Goal: Check status: Check status

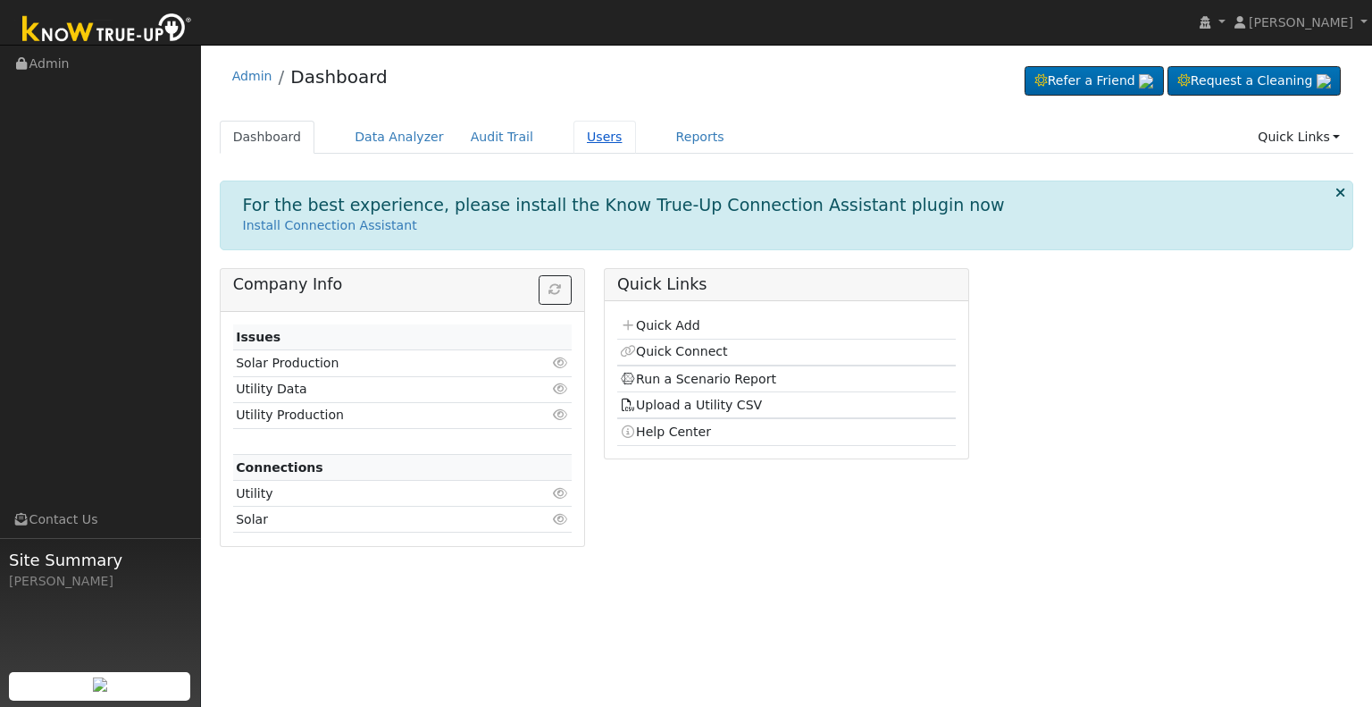
click at [575, 138] on link "Users" at bounding box center [604, 137] width 63 height 33
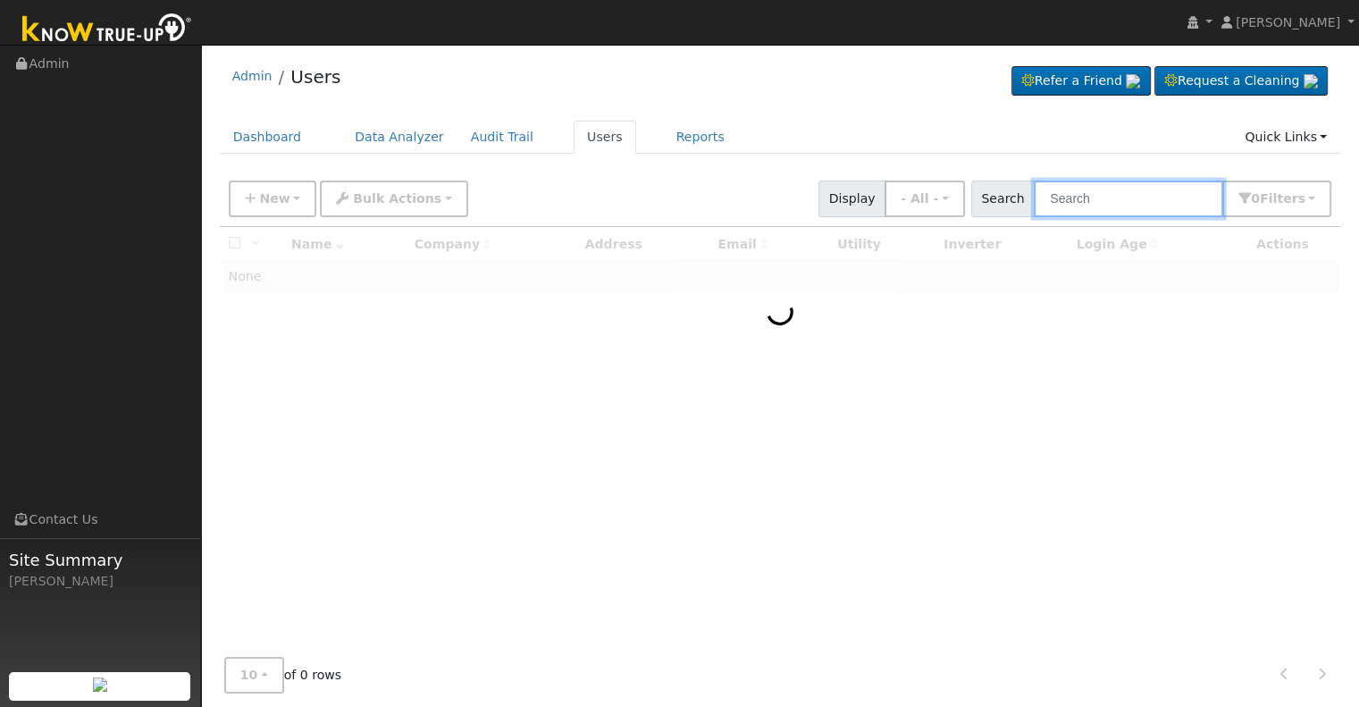
click at [1108, 197] on input "text" at bounding box center [1128, 198] width 189 height 37
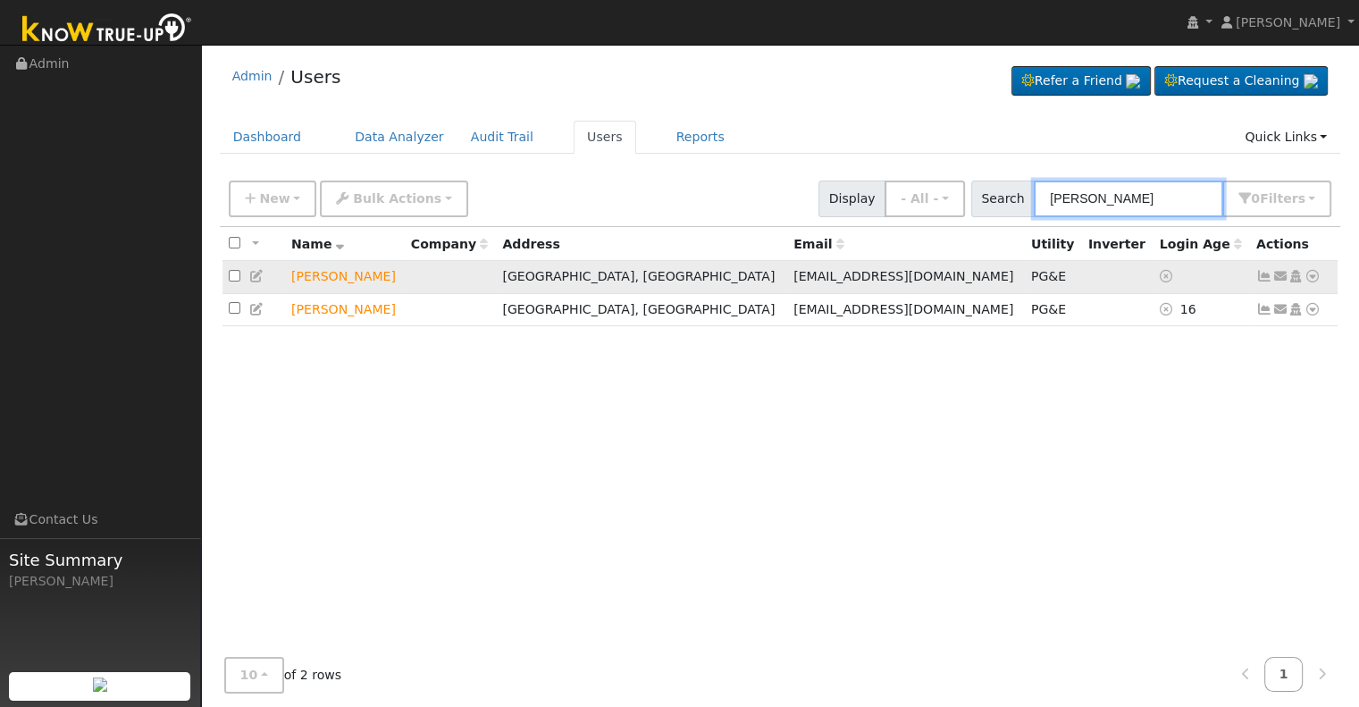
type input "marshall ke"
click at [1315, 274] on icon at bounding box center [1312, 276] width 16 height 13
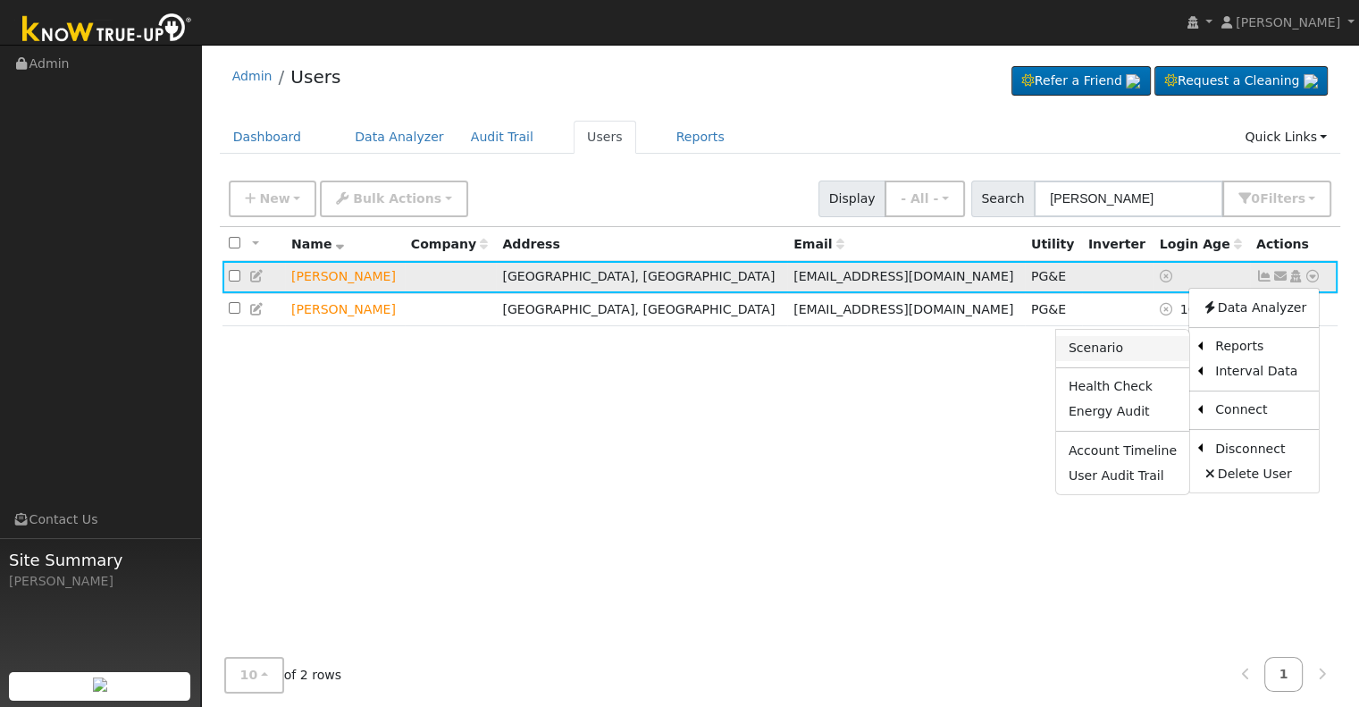
click at [1101, 346] on link "Scenario" at bounding box center [1122, 348] width 133 height 25
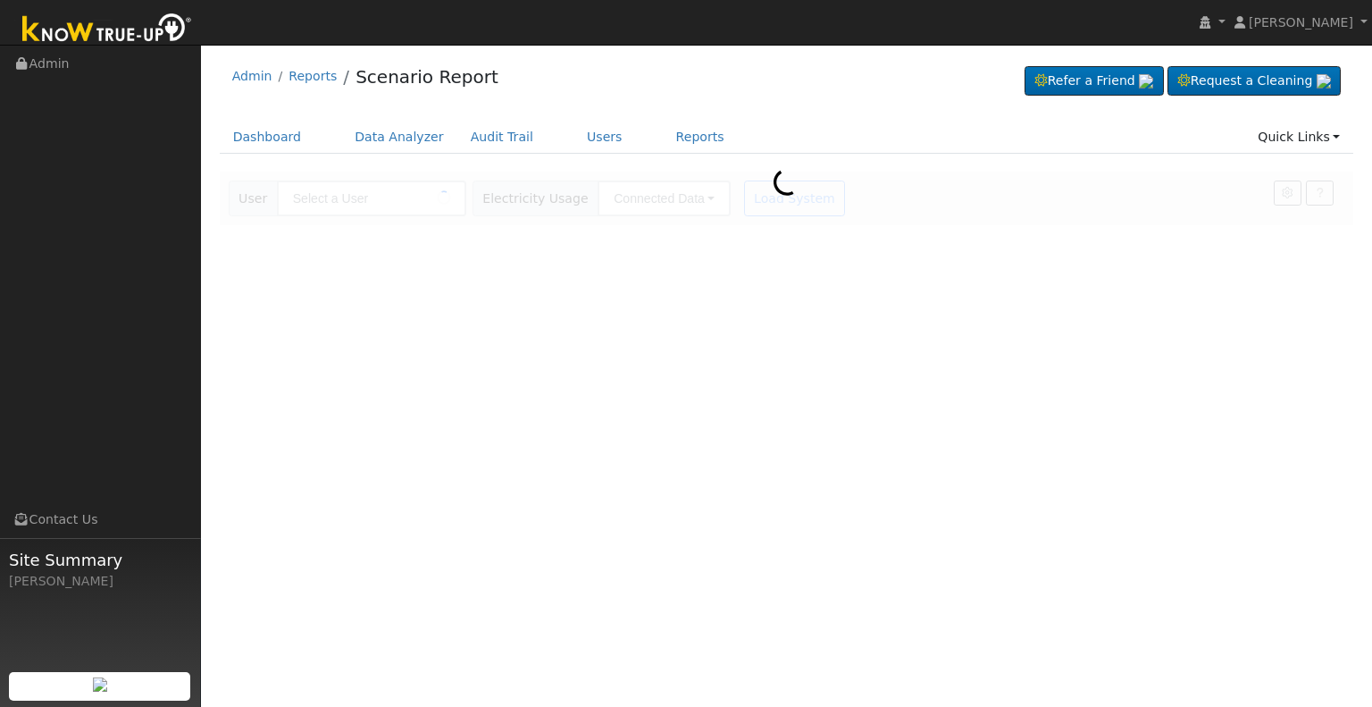
type input "[PERSON_NAME]"
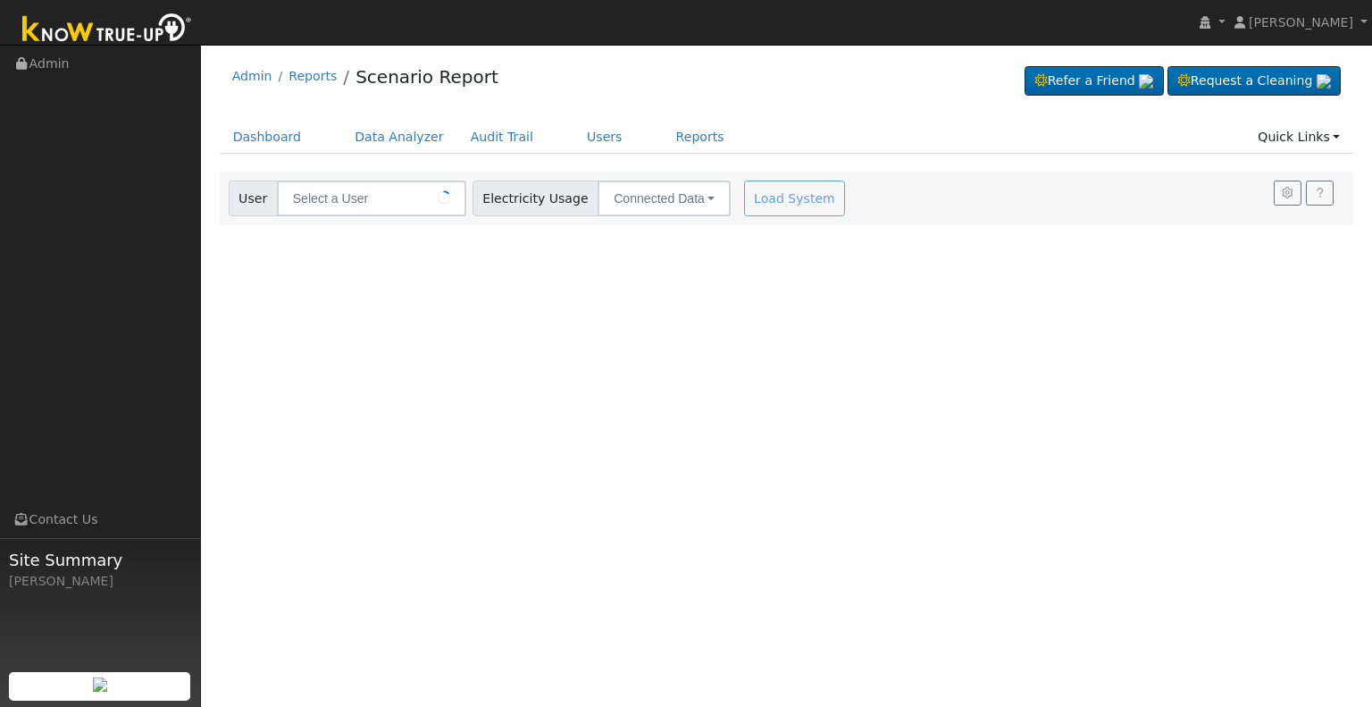
type input "[PERSON_NAME]"
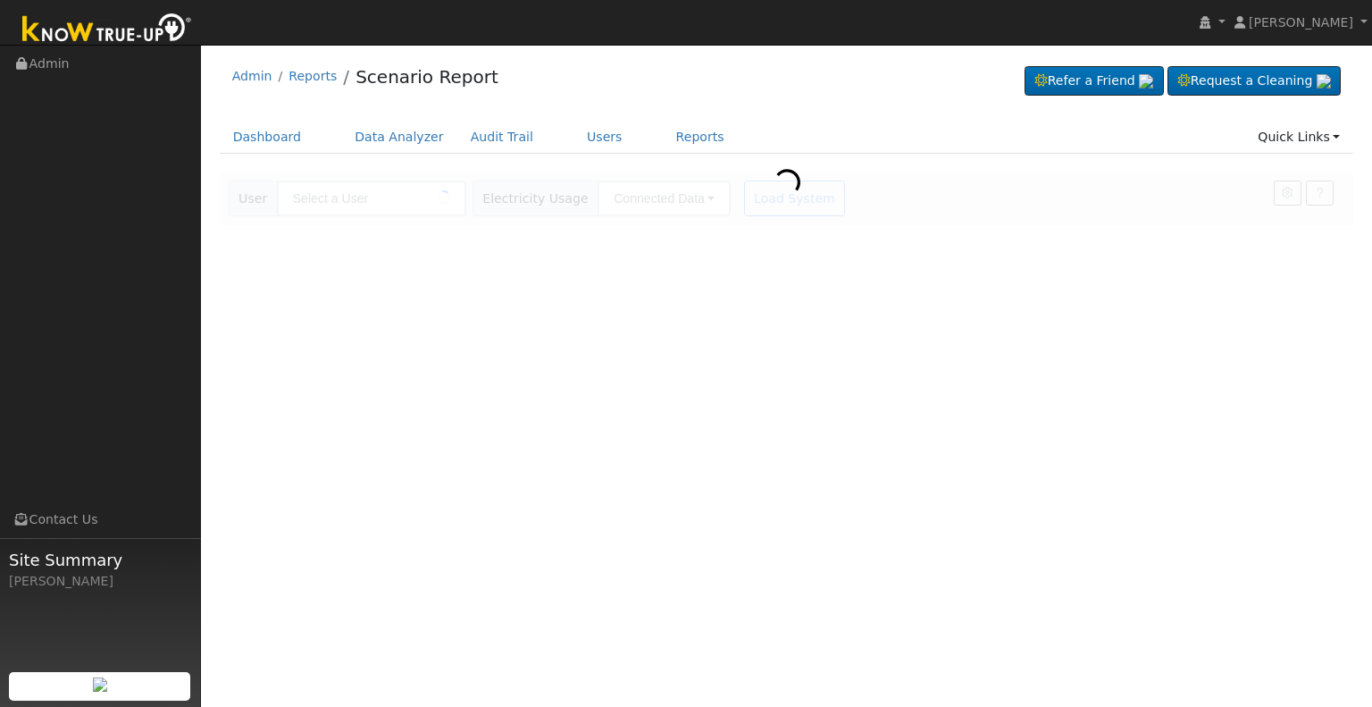
type input "[PERSON_NAME]"
